Goal: Use online tool/utility: Utilize a website feature to perform a specific function

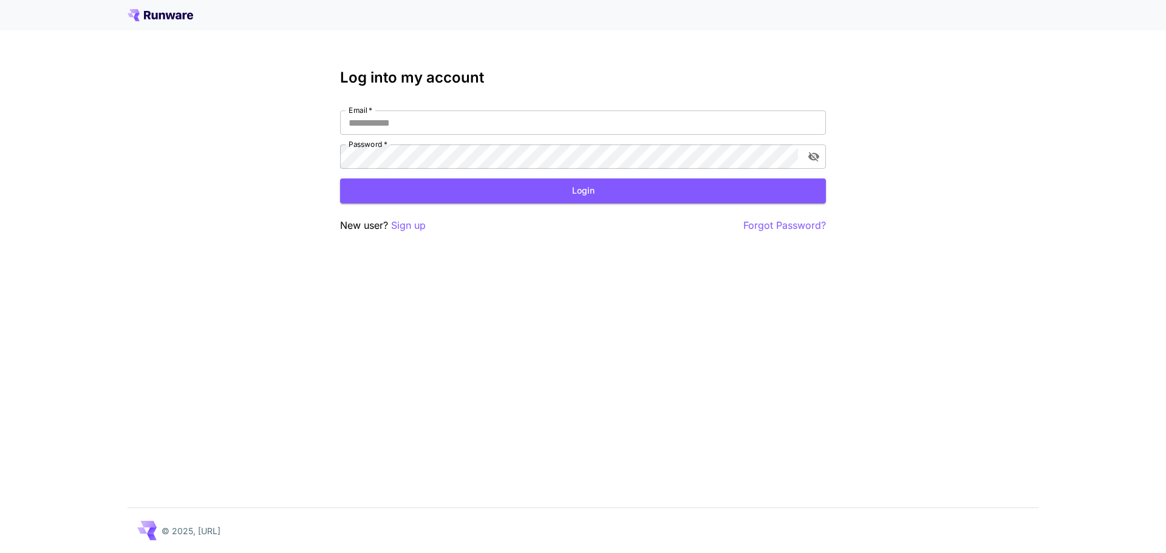
type input "**********"
click at [606, 187] on button "Login" at bounding box center [583, 190] width 486 height 25
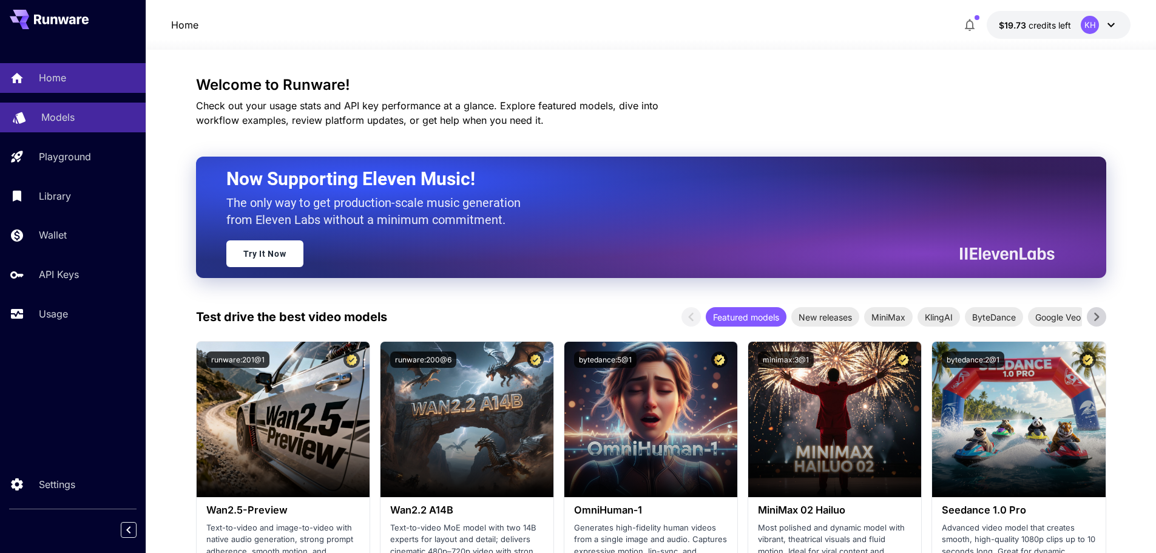
click at [79, 122] on div "Models" at bounding box center [88, 117] width 95 height 15
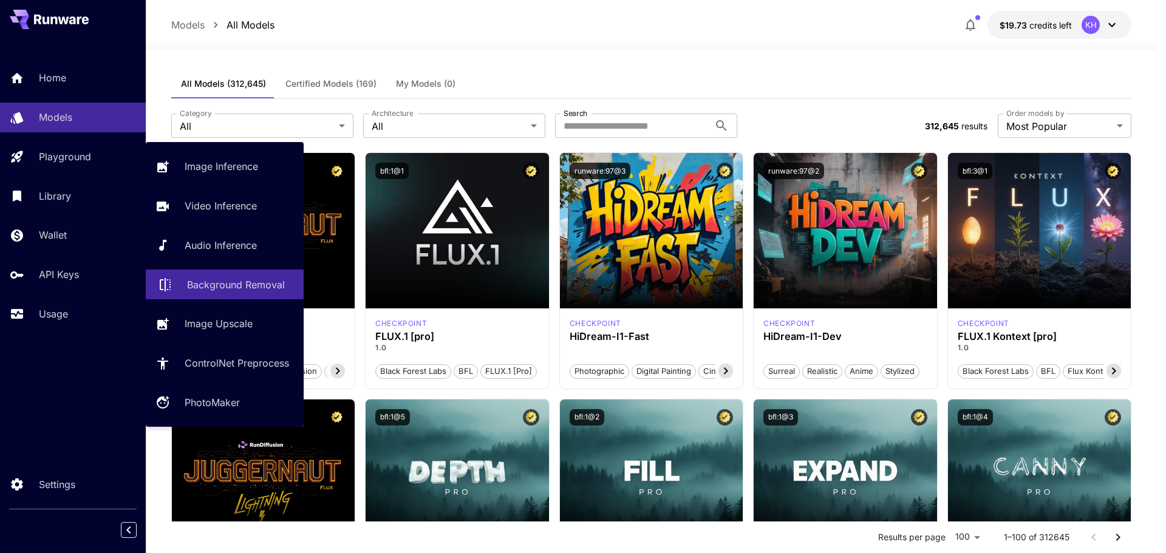
click at [248, 283] on p "Background Removal" at bounding box center [236, 284] width 98 height 15
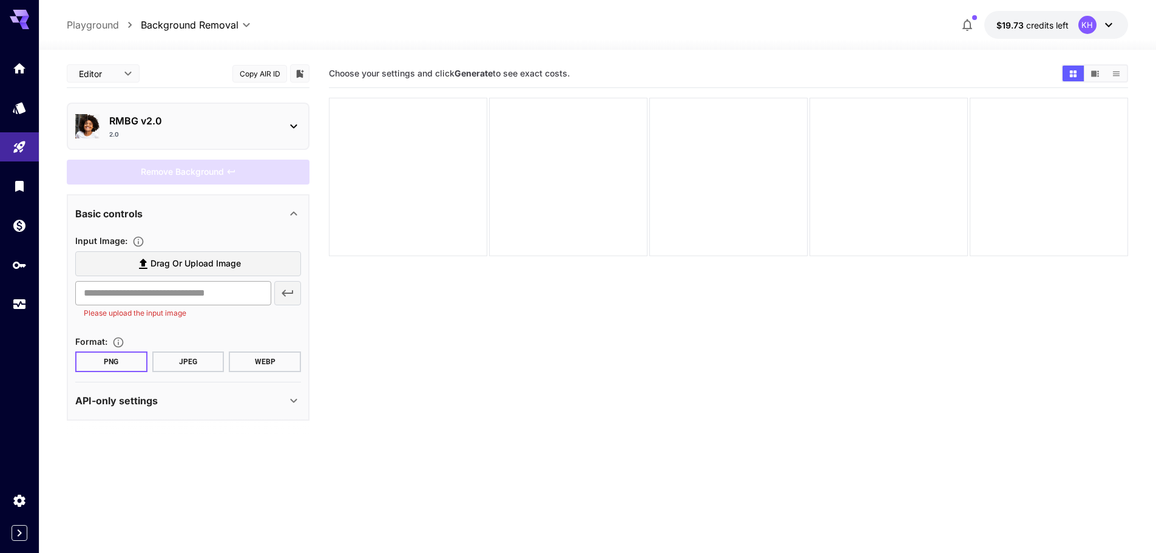
click at [169, 298] on input "text" at bounding box center [173, 293] width 196 height 24
paste input "**********"
type input "**********"
click at [432, 324] on section "Choose your settings and click Generate to see exact costs." at bounding box center [729, 335] width 800 height 553
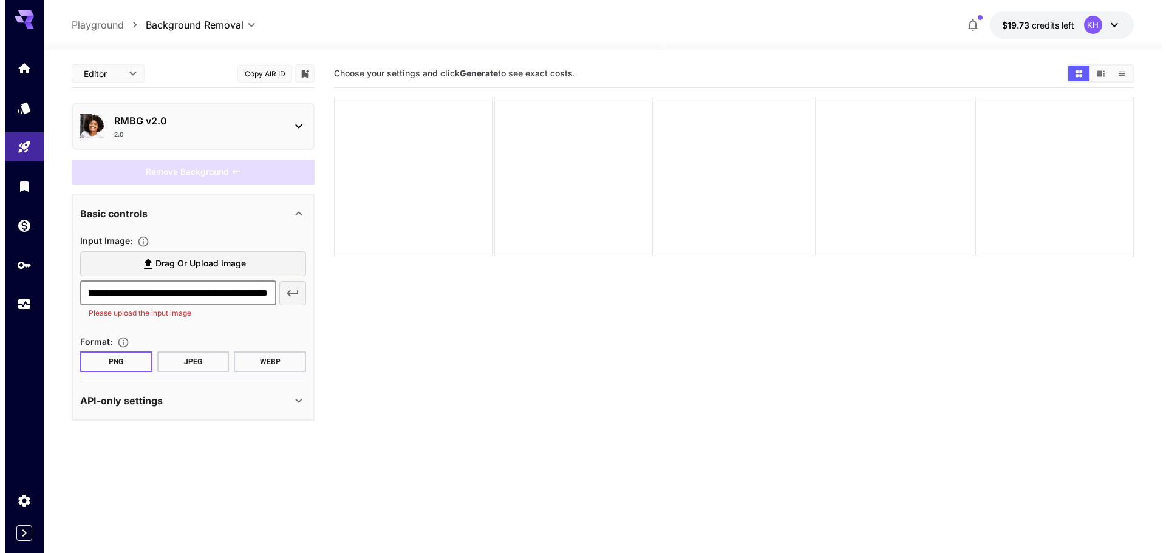
scroll to position [0, 0]
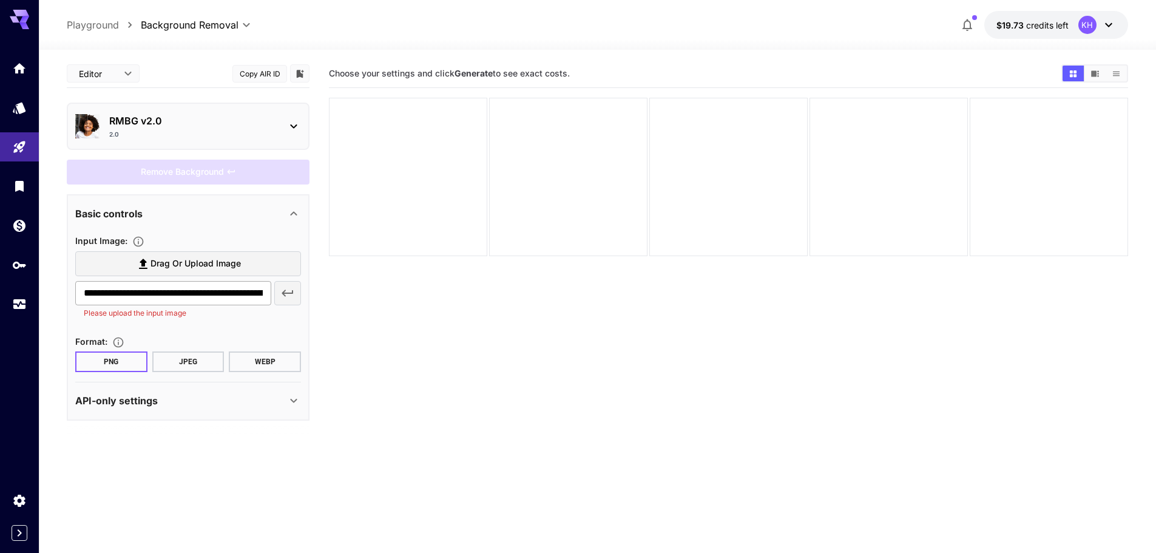
click at [151, 292] on input "**********" at bounding box center [173, 293] width 196 height 24
click at [287, 291] on icon "button" at bounding box center [287, 293] width 15 height 15
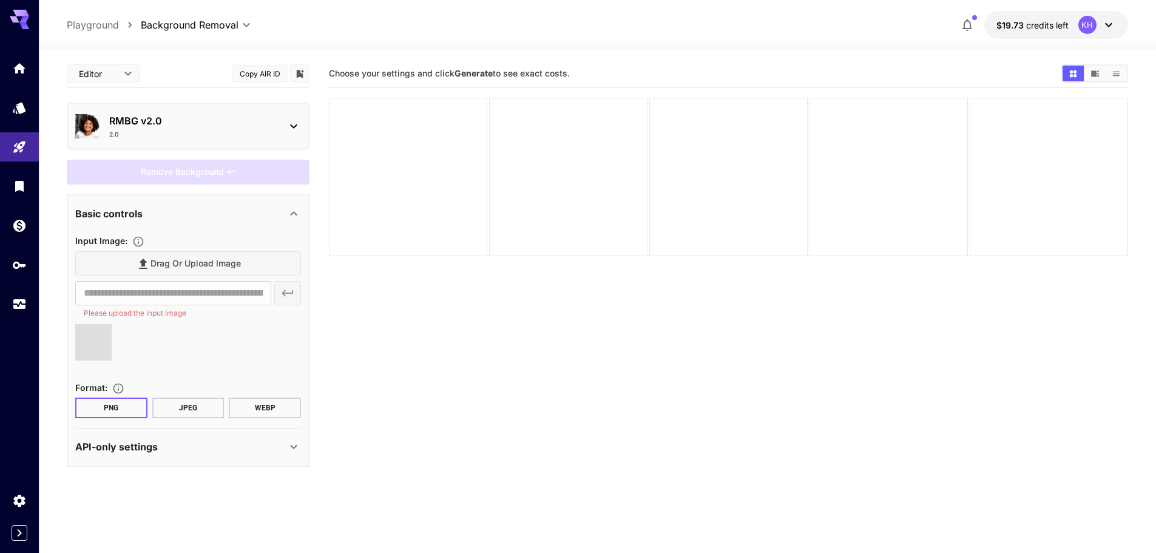
click at [297, 440] on icon at bounding box center [294, 447] width 15 height 15
click at [291, 120] on icon at bounding box center [294, 126] width 15 height 15
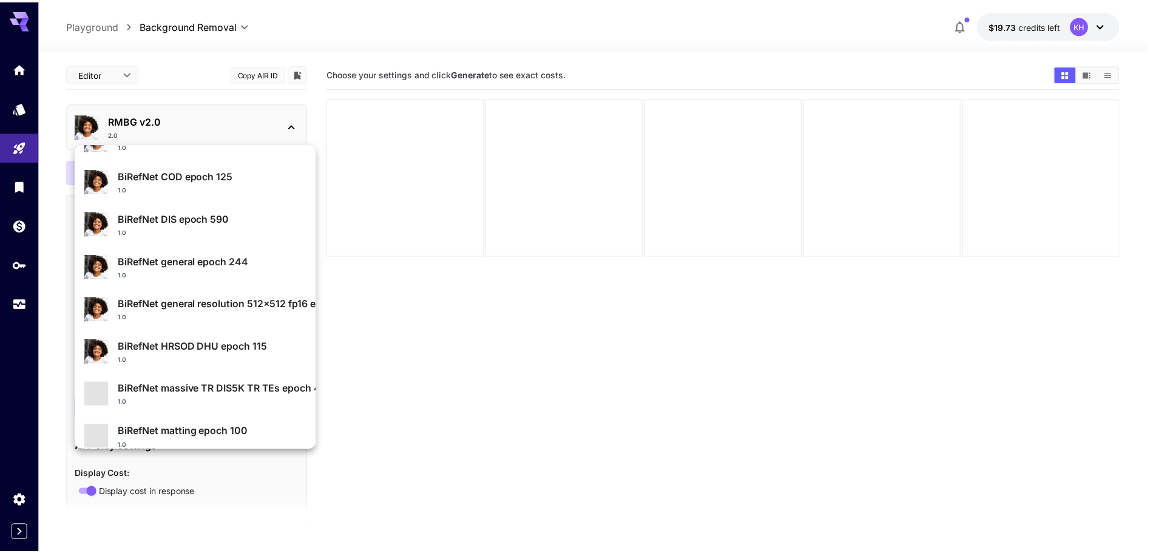
scroll to position [130, 0]
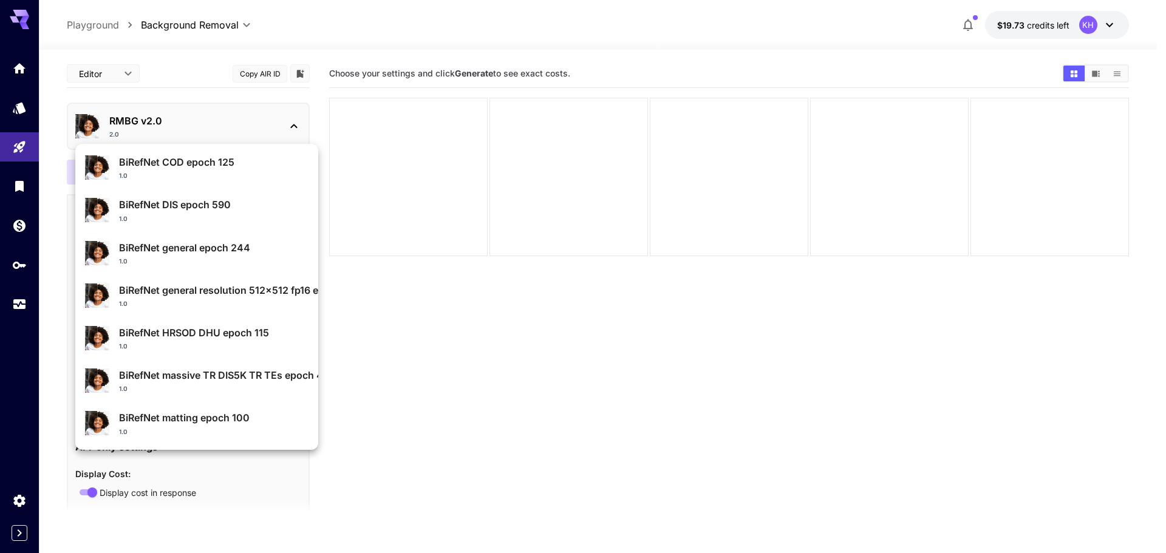
click at [300, 530] on div at bounding box center [583, 276] width 1166 height 553
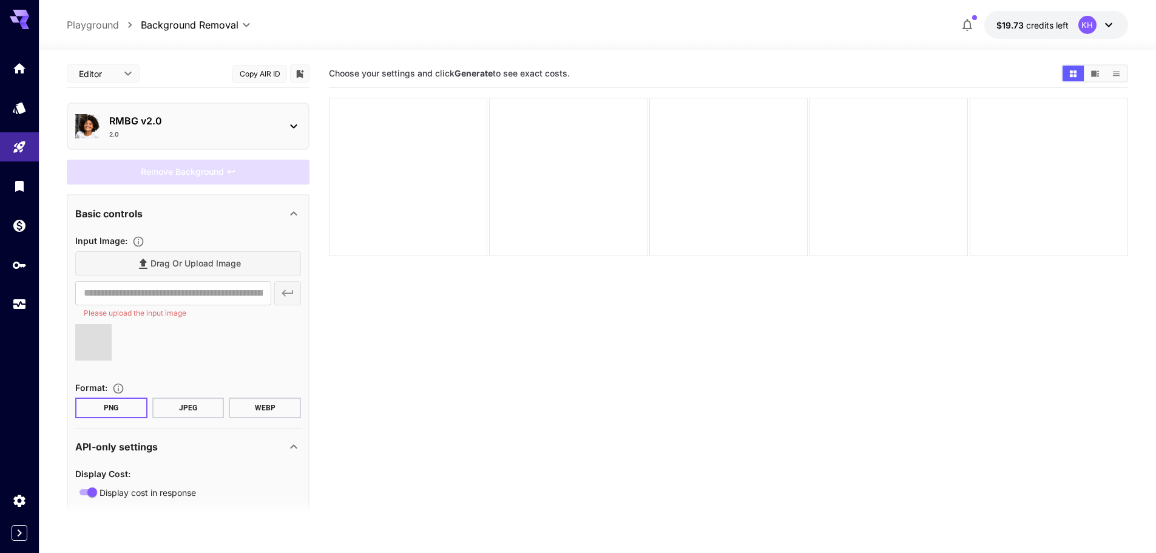
click at [86, 338] on span at bounding box center [93, 342] width 36 height 36
click at [185, 262] on div "Drag or upload image" at bounding box center [188, 263] width 226 height 25
click at [290, 291] on div "**********" at bounding box center [188, 300] width 226 height 38
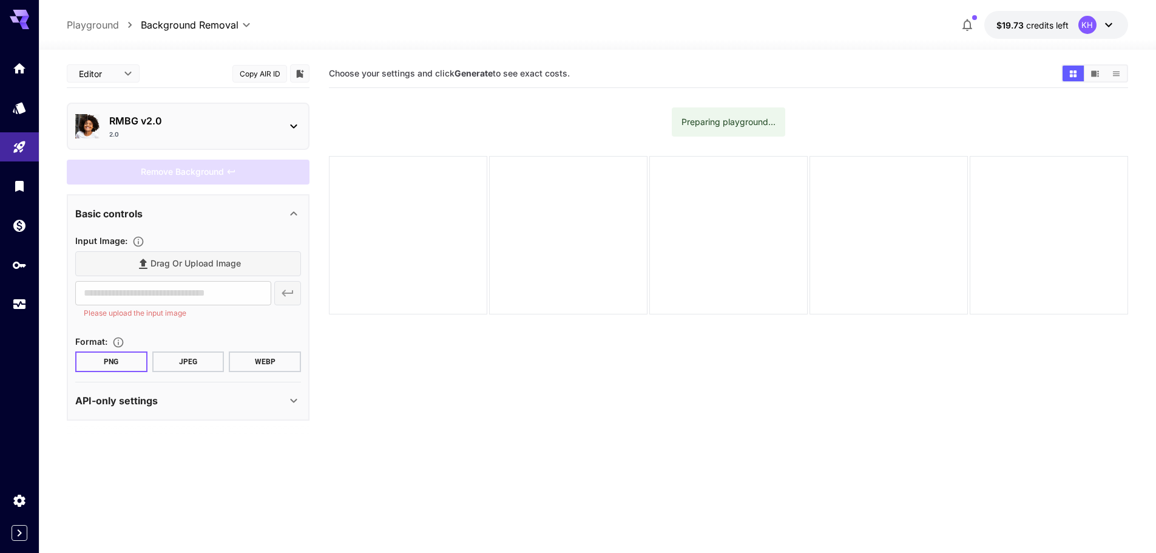
click at [200, 265] on div "Drag or upload image" at bounding box center [188, 263] width 226 height 25
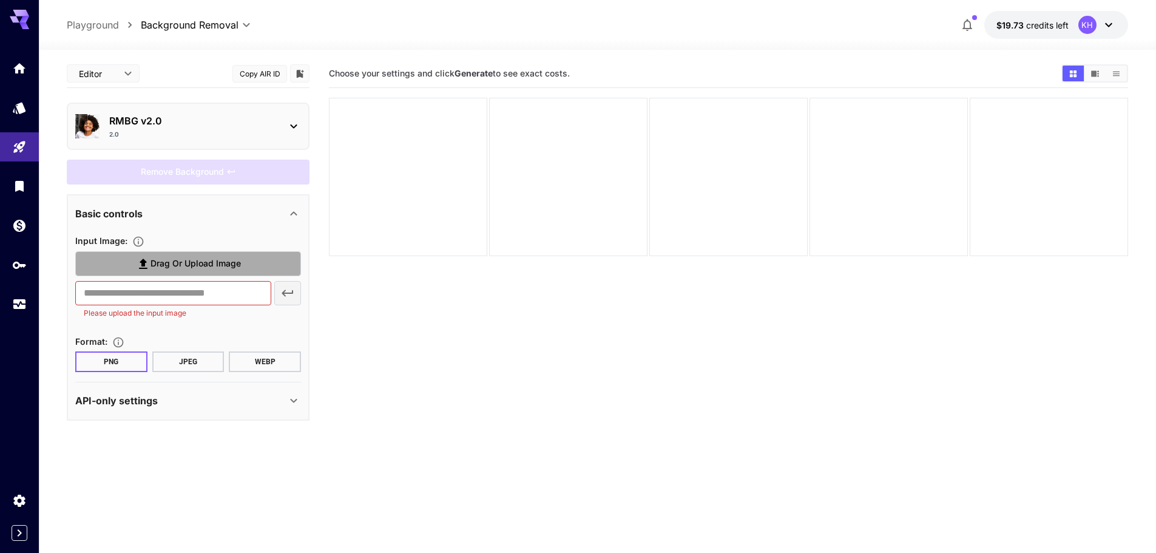
click at [225, 258] on span "Drag or upload image" at bounding box center [196, 263] width 90 height 15
click at [0, 0] on input "Drag or upload image" at bounding box center [0, 0] width 0 height 0
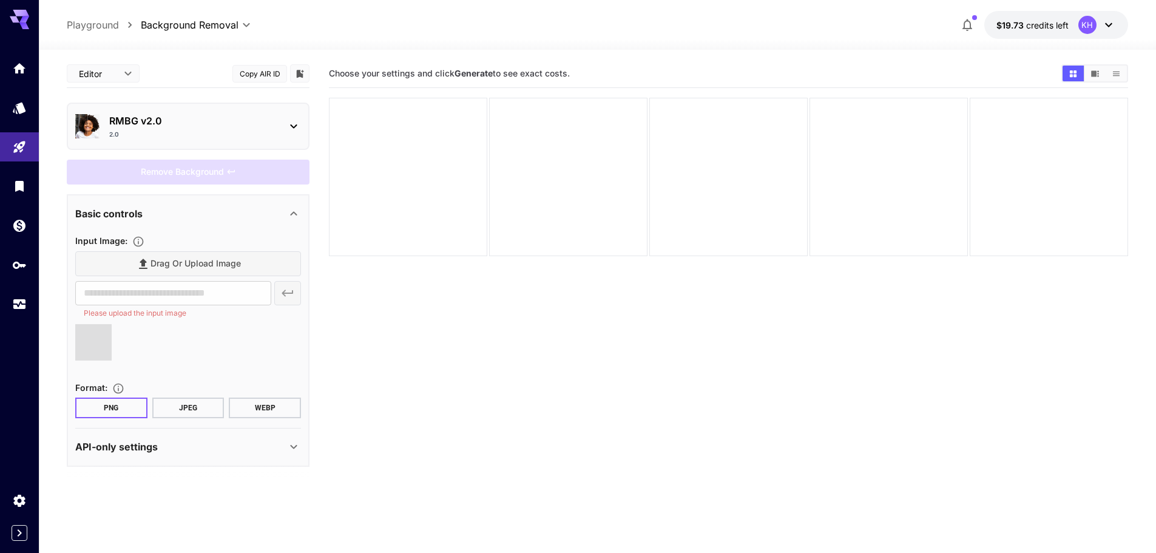
type input "**********"
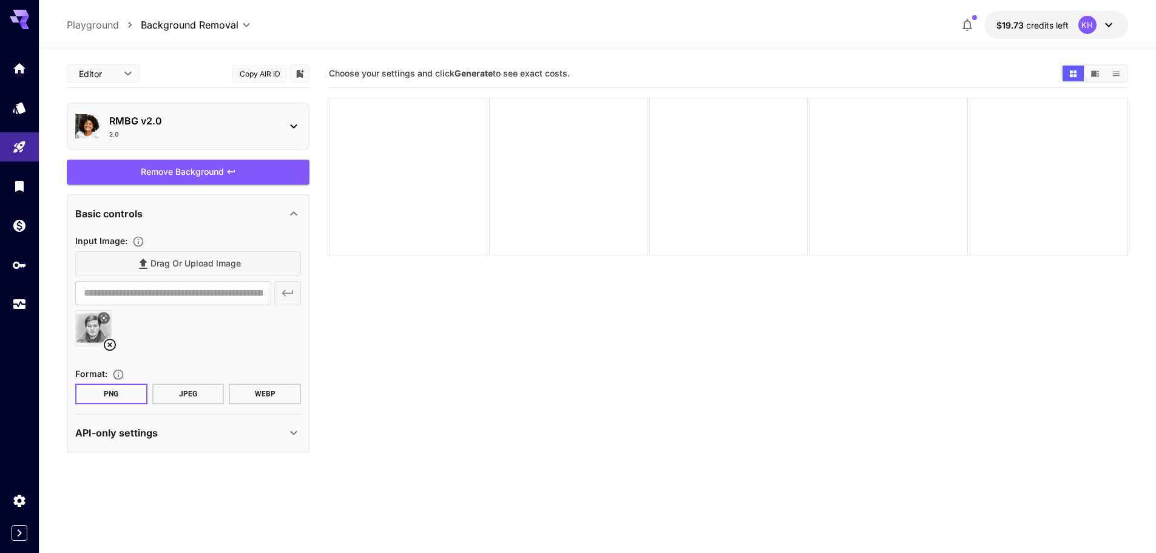
click at [191, 172] on div "Remove Background" at bounding box center [188, 172] width 243 height 25
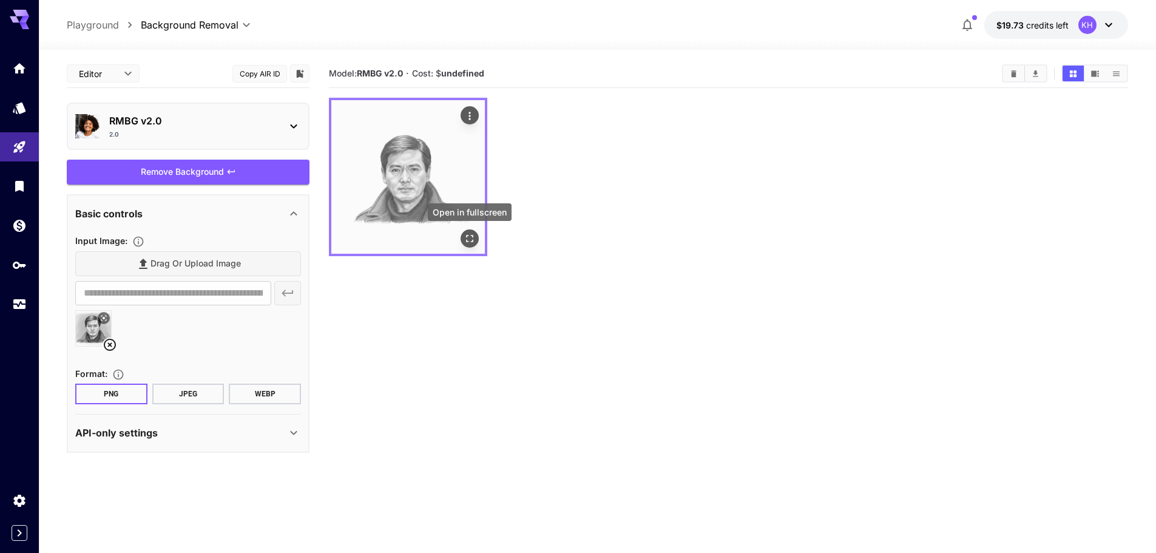
click at [472, 238] on icon "Open in fullscreen" at bounding box center [470, 239] width 12 height 12
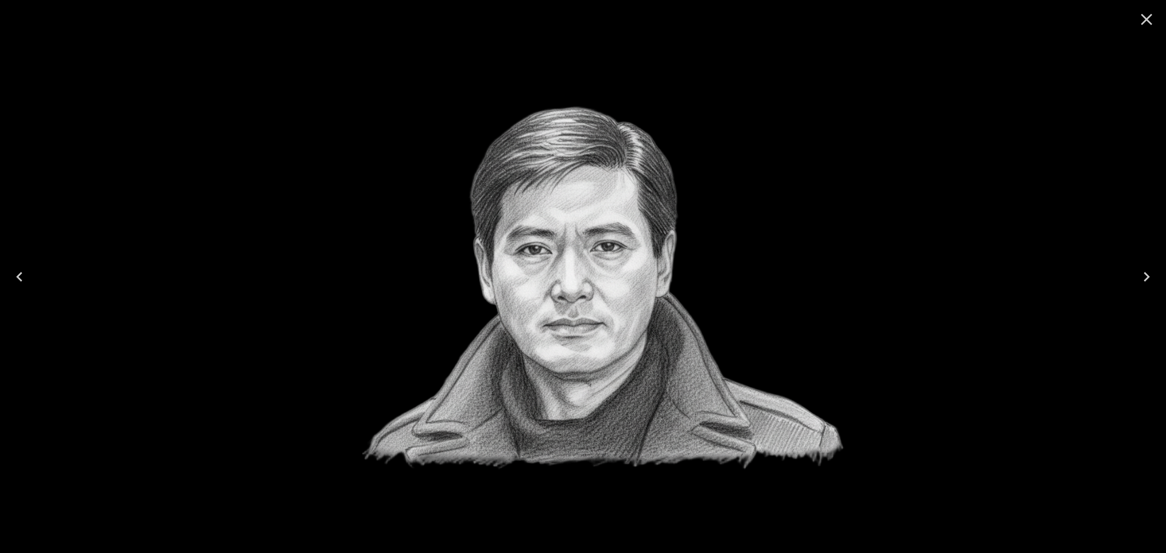
click at [1146, 18] on icon "Close" at bounding box center [1145, 19] width 19 height 19
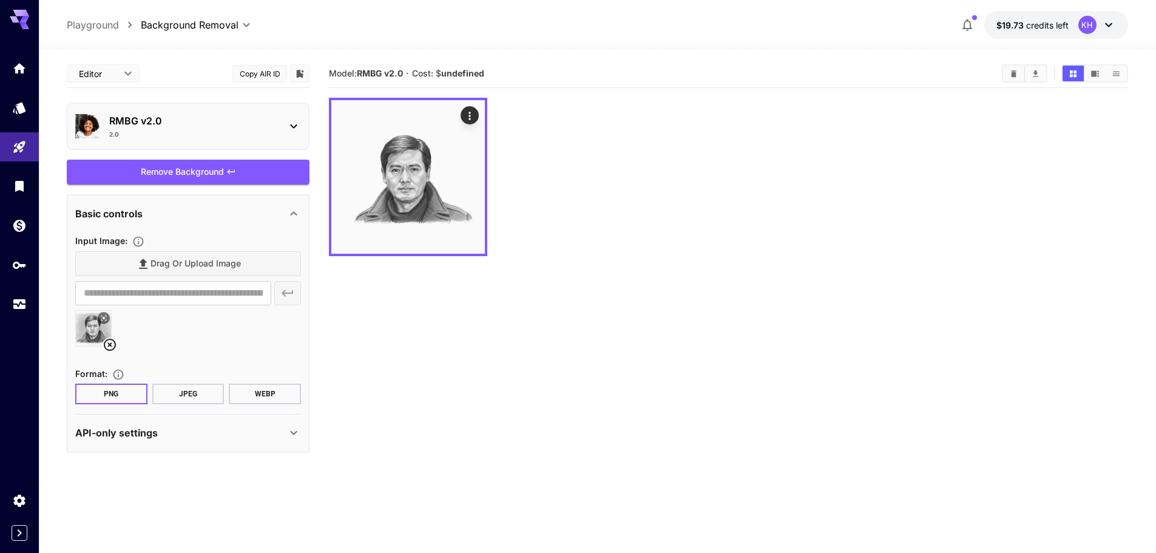
click at [291, 438] on icon at bounding box center [294, 433] width 15 height 15
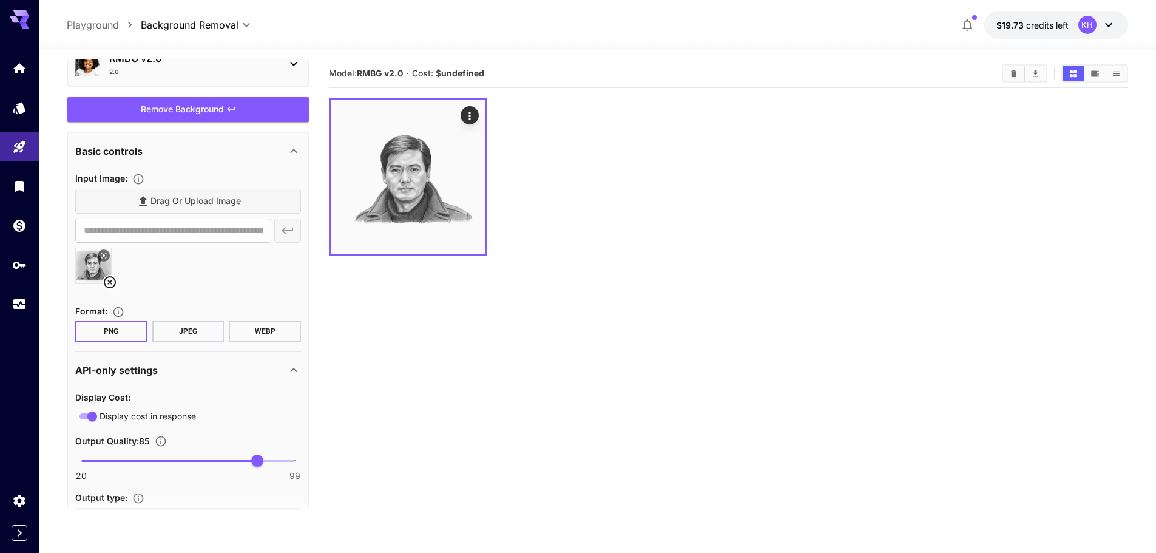
scroll to position [121, 0]
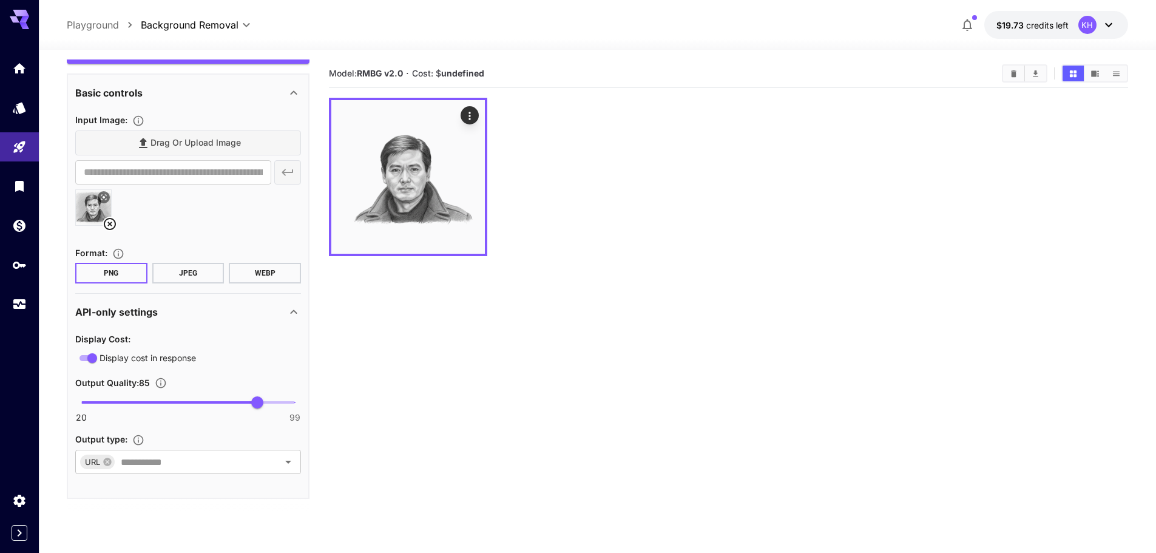
click at [575, 310] on section "Model: RMBG v2.0 · Cost: $ undefined" at bounding box center [729, 335] width 800 height 553
click at [468, 112] on icon "Actions" at bounding box center [470, 116] width 12 height 12
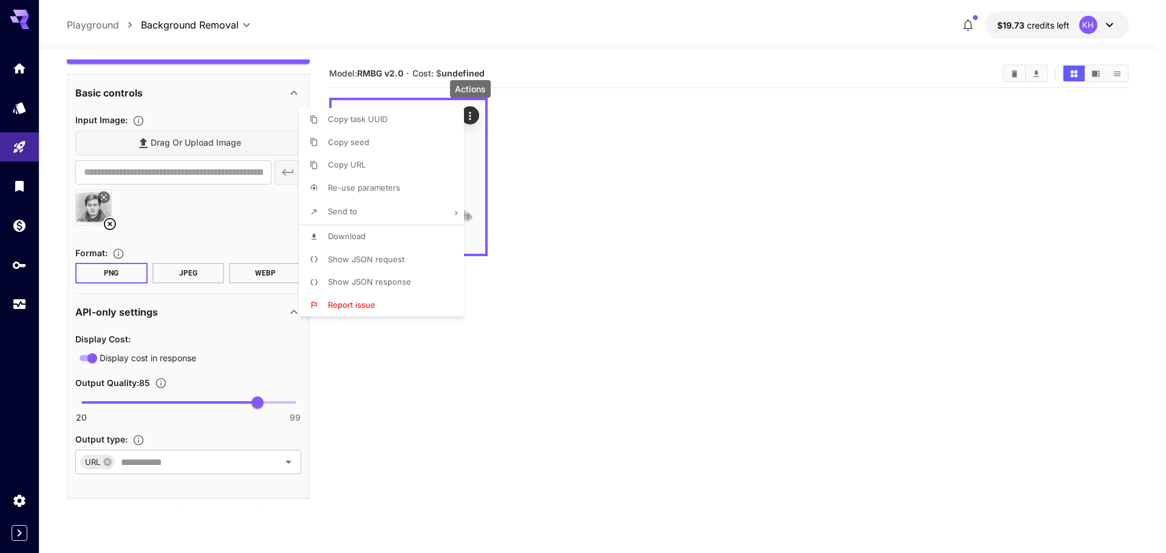
click at [565, 237] on div at bounding box center [583, 276] width 1166 height 553
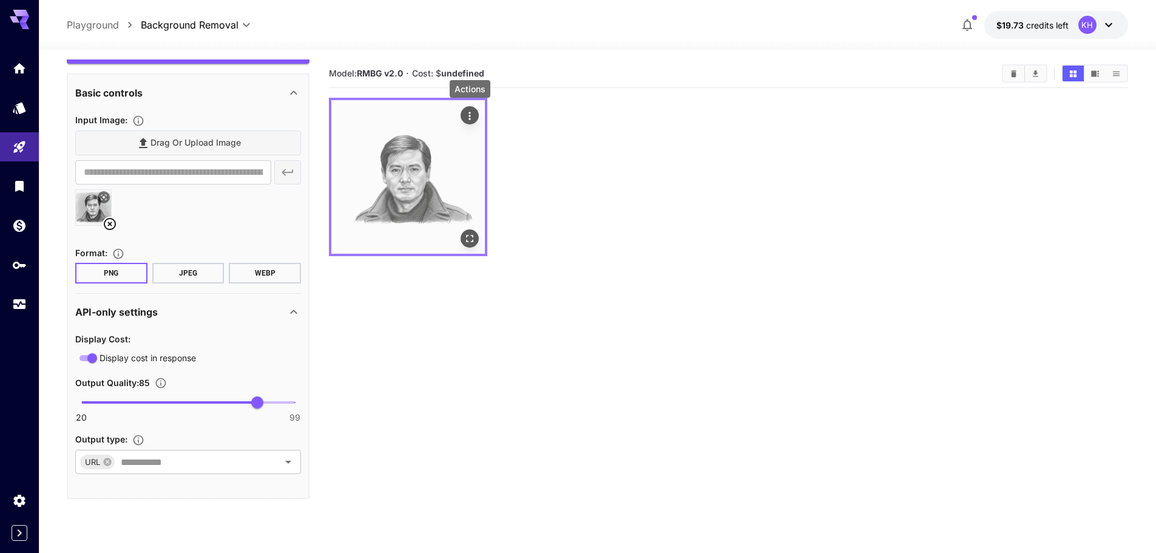
click at [407, 163] on img at bounding box center [408, 177] width 154 height 154
click at [482, 246] on img at bounding box center [408, 177] width 154 height 154
click at [469, 239] on icon "Open in fullscreen" at bounding box center [470, 239] width 12 height 12
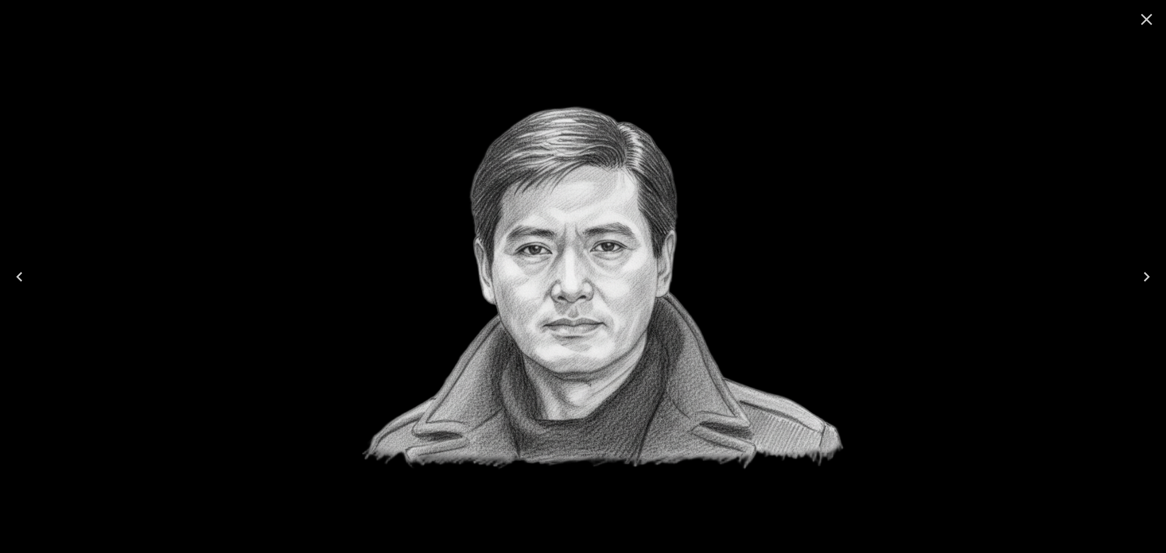
click at [1144, 18] on icon "Close" at bounding box center [1147, 20] width 12 height 12
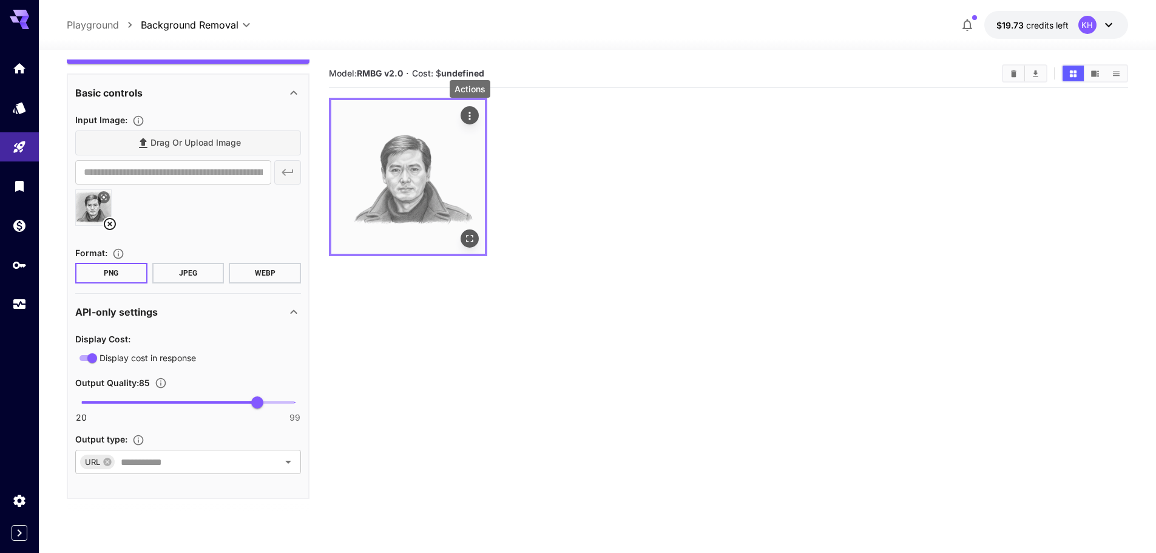
click at [476, 114] on button "Actions" at bounding box center [470, 115] width 18 height 18
click at [471, 115] on icon "Actions" at bounding box center [470, 116] width 12 height 12
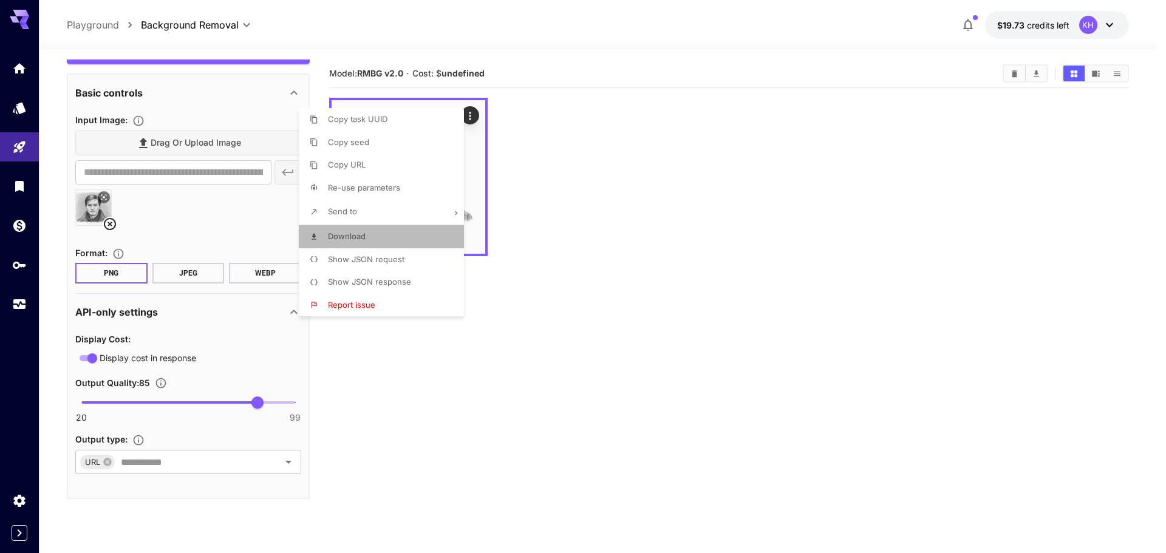
click at [366, 234] on li "Download" at bounding box center [385, 236] width 172 height 23
drag, startPoint x: 769, startPoint y: 162, endPoint x: 777, endPoint y: 151, distance: 14.0
click at [769, 162] on div at bounding box center [583, 276] width 1166 height 553
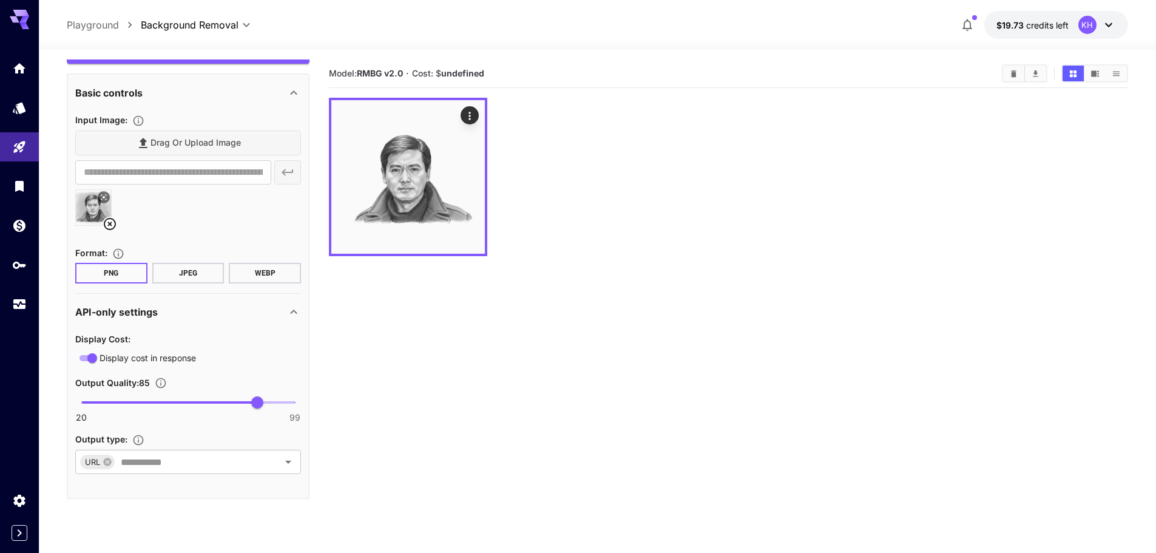
drag, startPoint x: 847, startPoint y: 105, endPoint x: 937, endPoint y: 2, distance: 136.4
click at [848, 104] on div at bounding box center [729, 177] width 800 height 158
